Goal: Navigation & Orientation: Find specific page/section

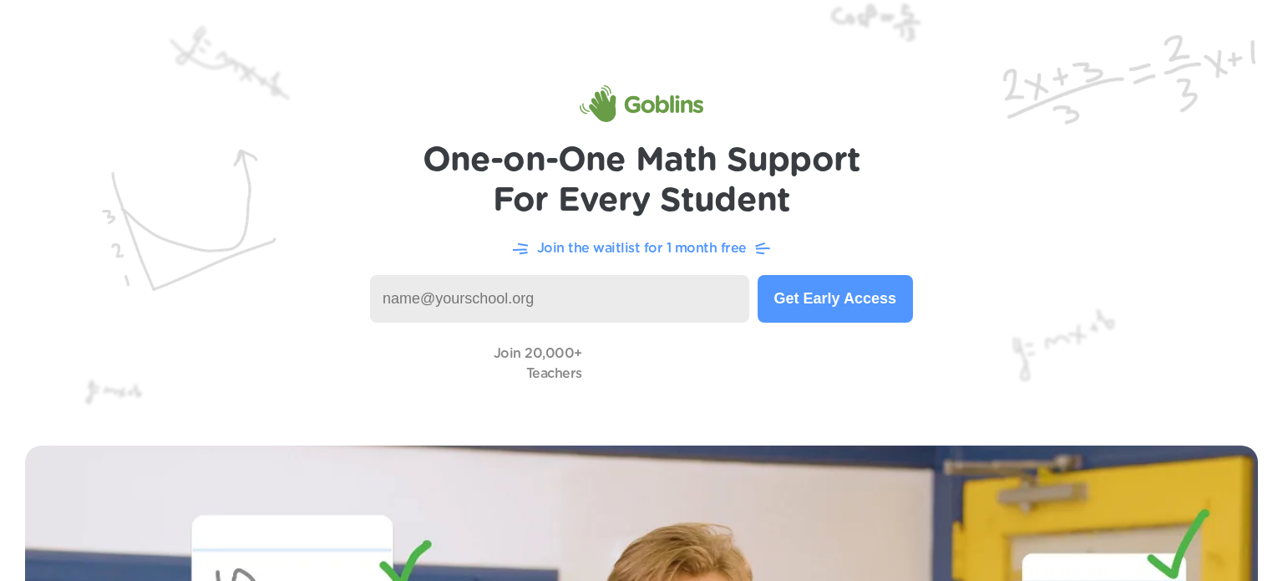
click at [650, 292] on input at bounding box center [559, 299] width 379 height 48
click at [851, 301] on button "Get Early Access" at bounding box center [835, 299] width 155 height 48
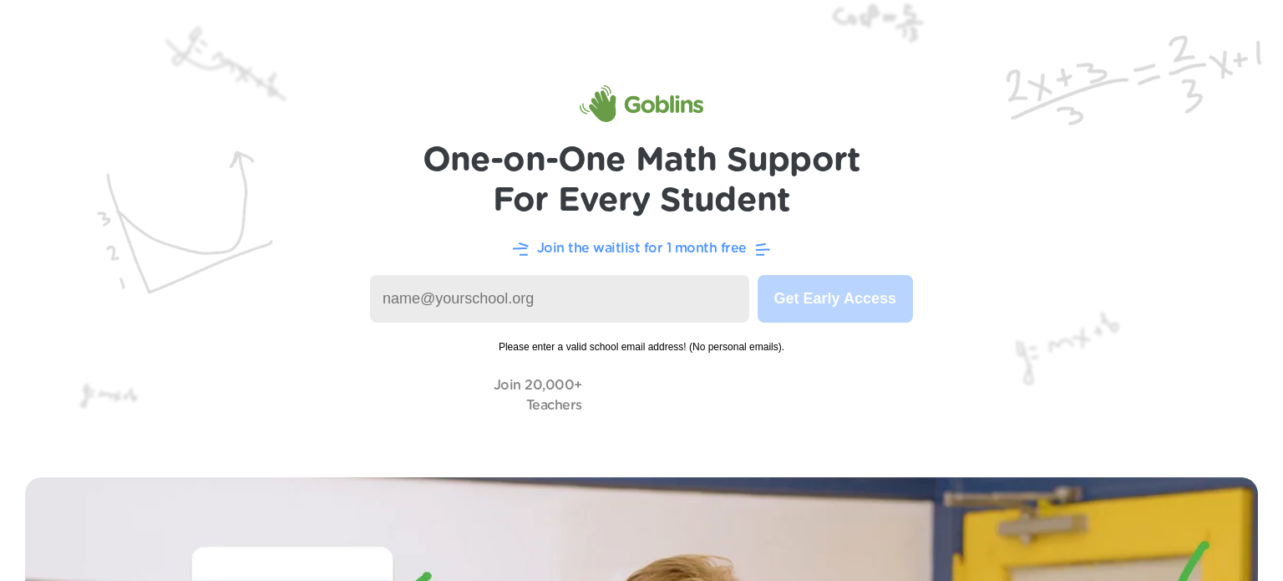
click at [673, 297] on input at bounding box center [559, 299] width 379 height 48
click at [630, 297] on input at bounding box center [559, 299] width 379 height 48
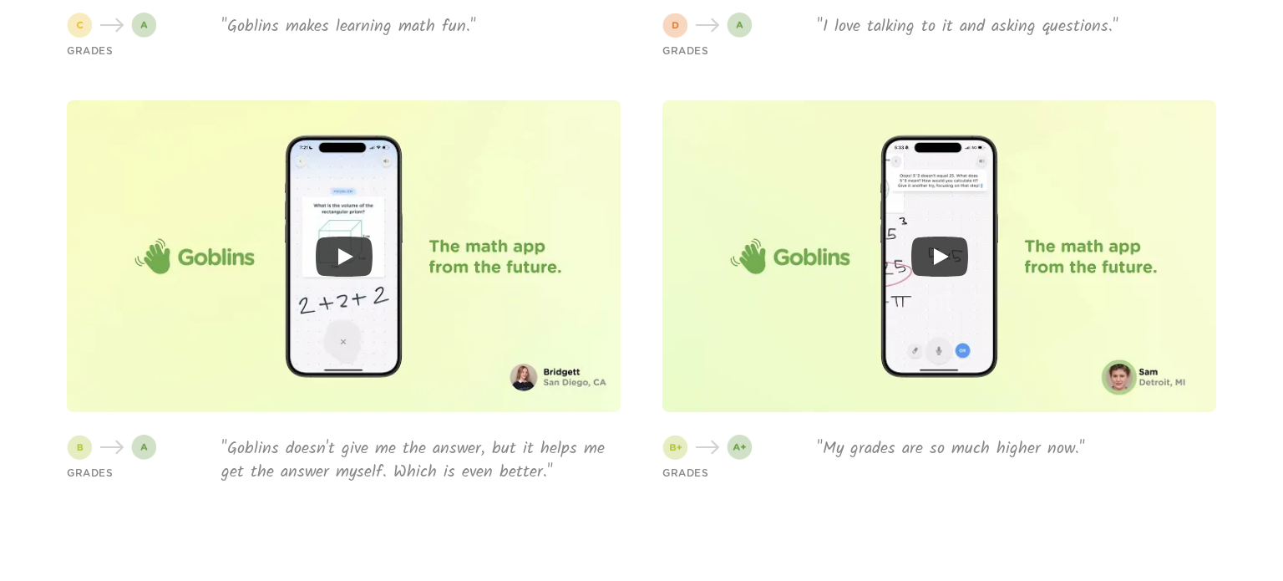
scroll to position [6133, 0]
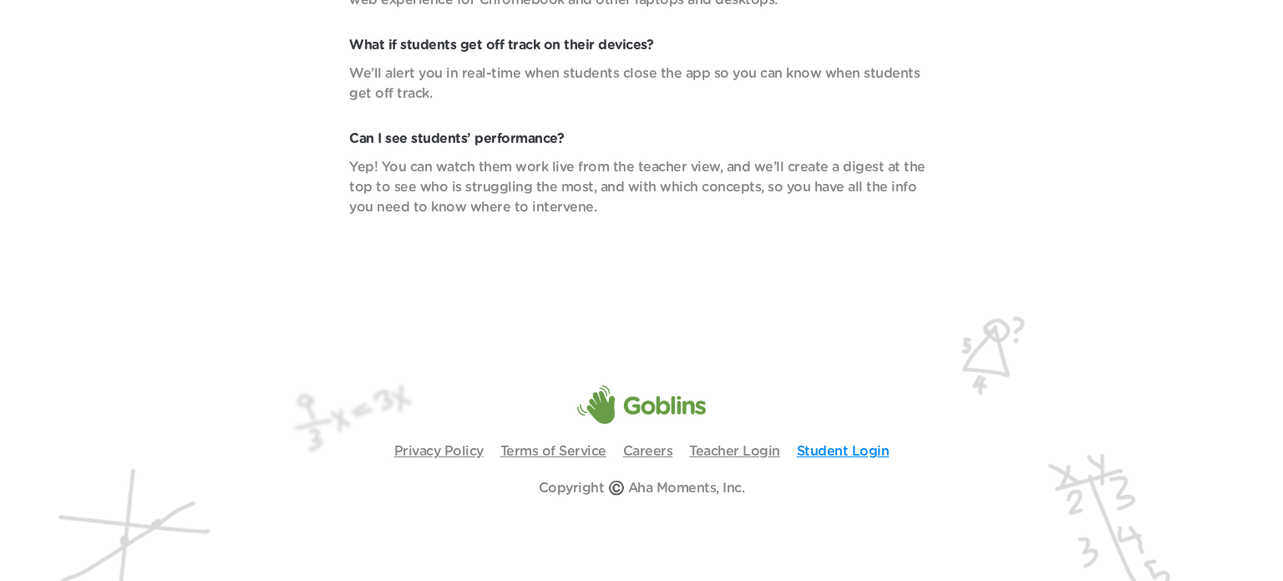
click at [815, 454] on link "Student Login" at bounding box center [843, 450] width 93 height 13
